Goal: Register for event/course

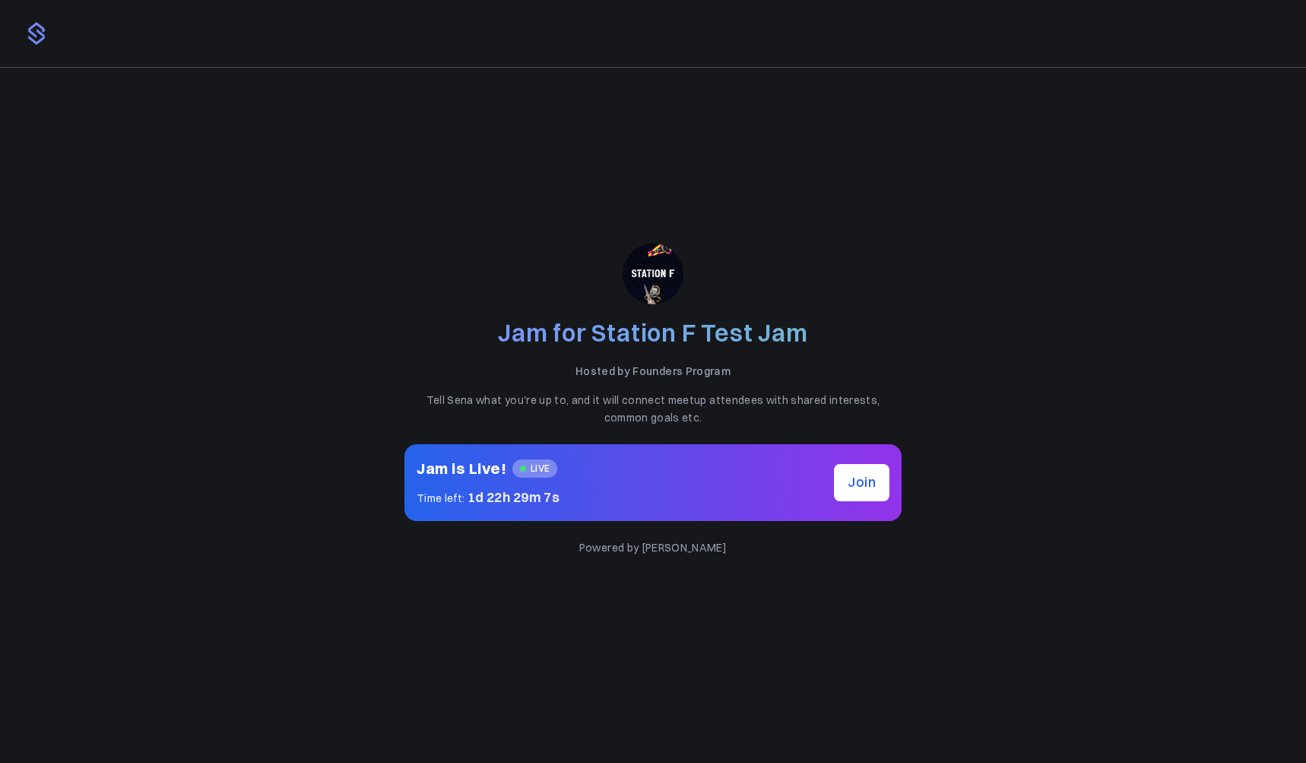
click at [322, 254] on div "Jam for Station F Test Jam Hosted by Founders Program Tell Sena what you're up …" at bounding box center [653, 415] width 1306 height 694
drag, startPoint x: 69, startPoint y: 120, endPoint x: 46, endPoint y: 112, distance: 25.0
click at [59, 118] on div "Jam for Station F Test Jam Hosted by Founders Program Tell Sena what you're up …" at bounding box center [653, 415] width 1306 height 694
click at [859, 489] on span "Join" at bounding box center [862, 482] width 28 height 22
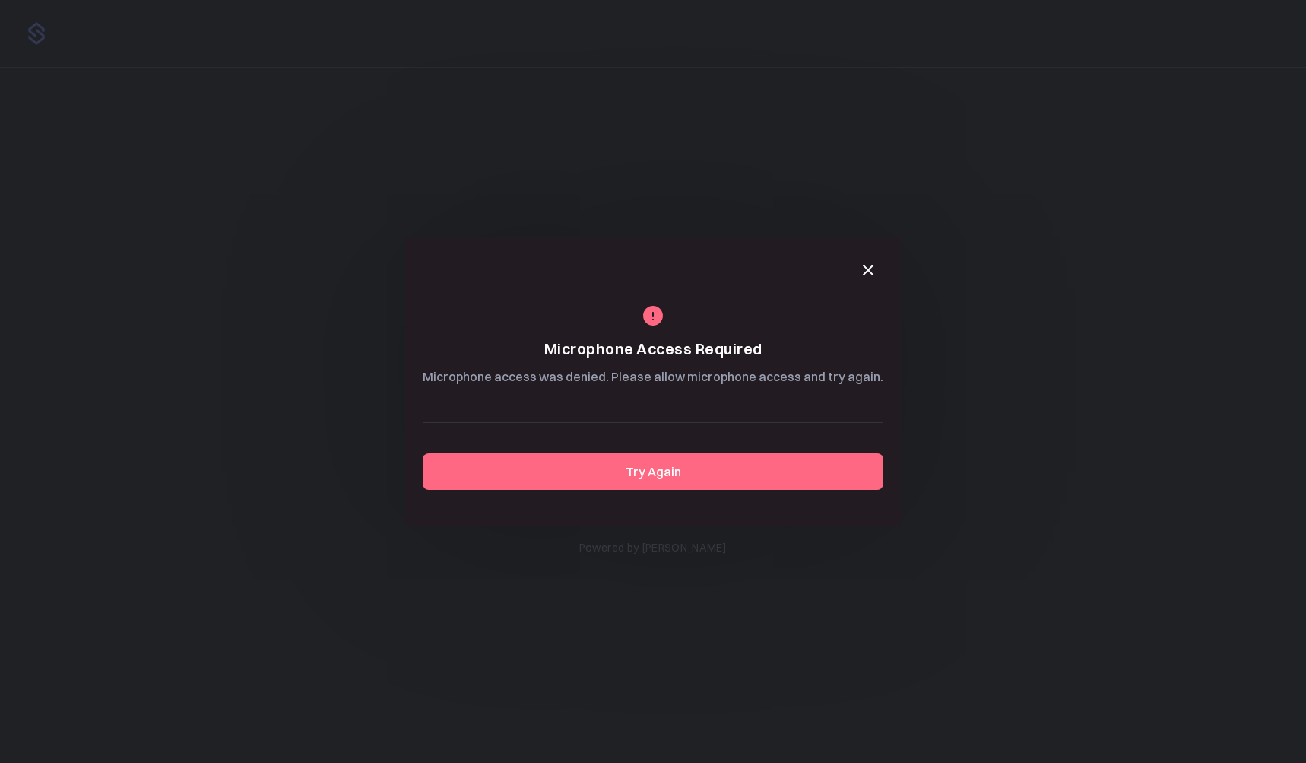
click at [869, 270] on icon "button" at bounding box center [868, 270] width 18 height 18
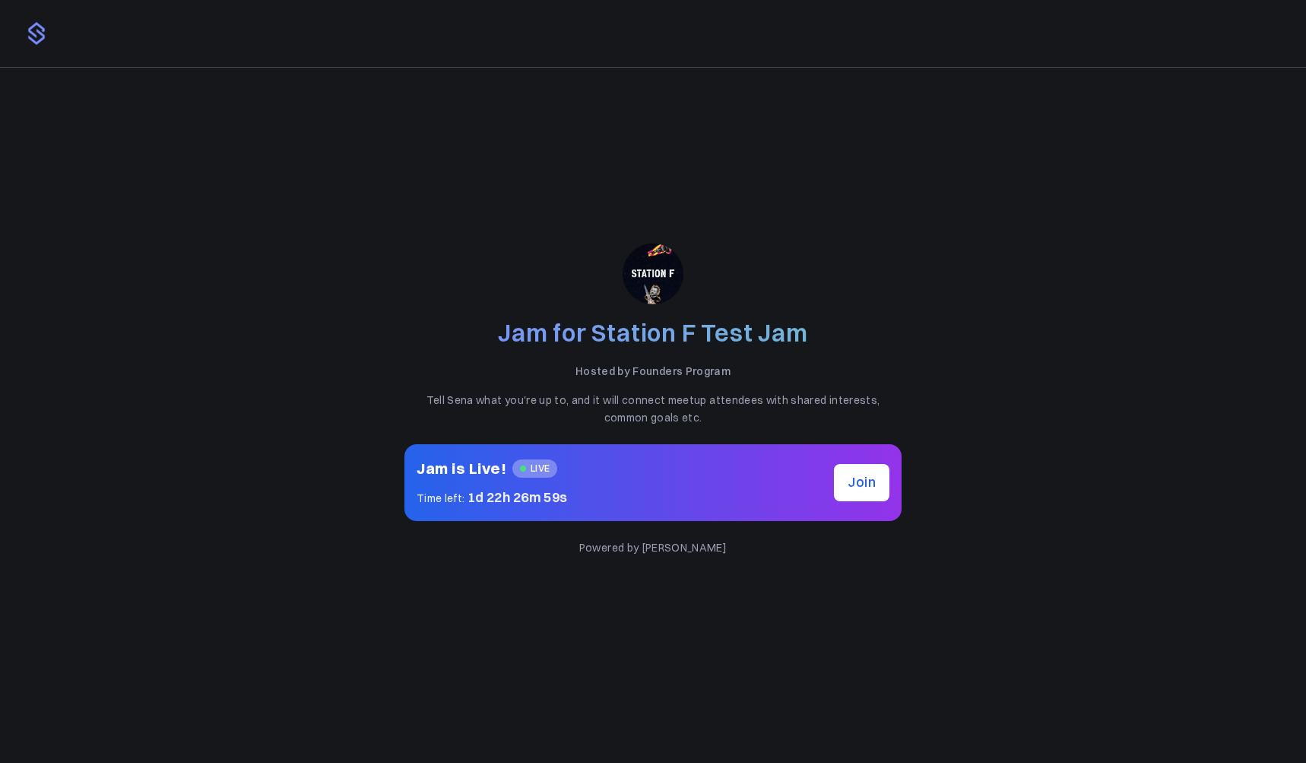
click at [874, 475] on span "Join" at bounding box center [862, 482] width 28 height 22
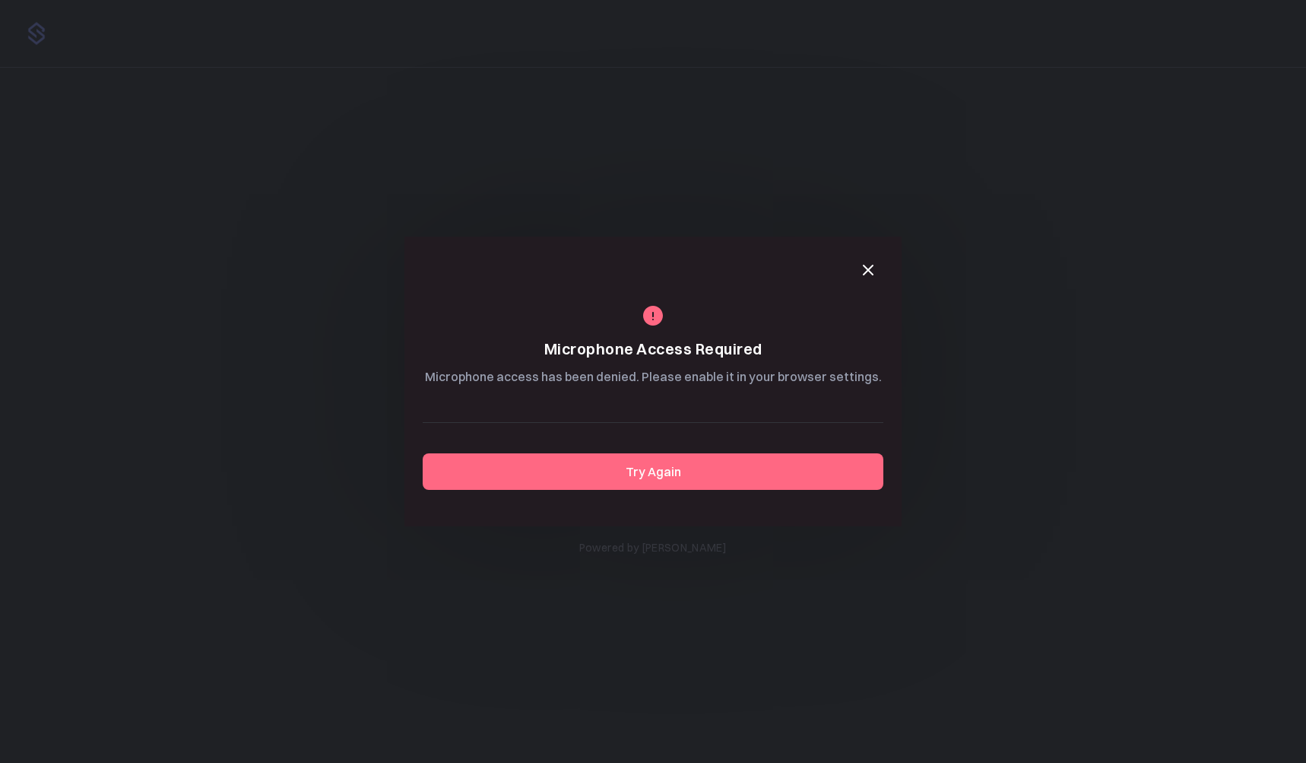
click at [862, 279] on button "button" at bounding box center [868, 270] width 30 height 30
click at [820, 470] on button "Try Again" at bounding box center [653, 471] width 461 height 37
click at [662, 474] on button "Try Again" at bounding box center [653, 471] width 461 height 37
click at [869, 274] on icon "button" at bounding box center [868, 270] width 18 height 18
